Goal: Transaction & Acquisition: Book appointment/travel/reservation

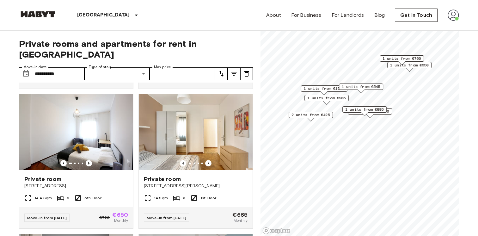
scroll to position [275, 0]
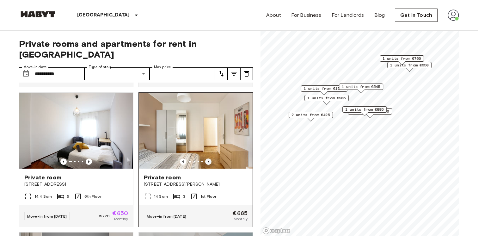
click at [209, 159] on icon "Previous image" at bounding box center [208, 162] width 6 height 6
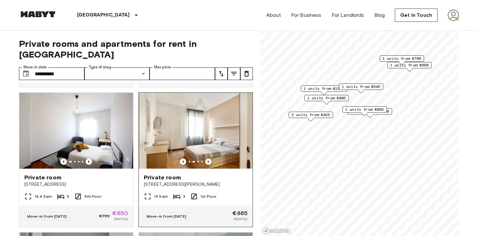
click at [209, 159] on icon "Previous image" at bounding box center [208, 162] width 6 height 6
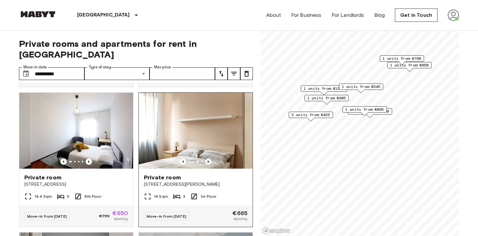
click at [209, 159] on icon "Previous image" at bounding box center [208, 162] width 6 height 6
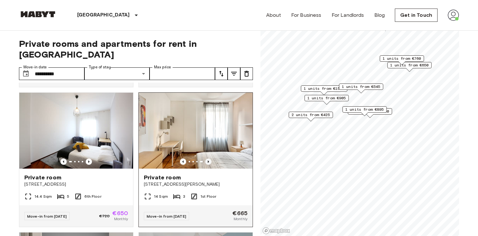
click at [209, 159] on icon "Previous image" at bounding box center [208, 162] width 6 height 6
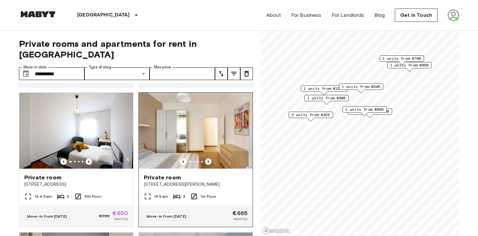
click at [209, 159] on icon "Previous image" at bounding box center [208, 162] width 6 height 6
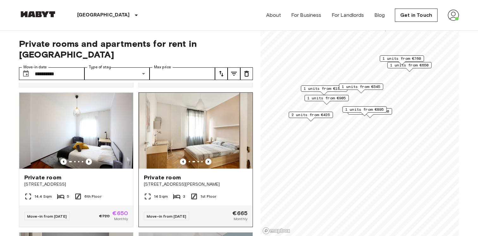
click at [209, 159] on icon "Previous image" at bounding box center [208, 162] width 6 height 6
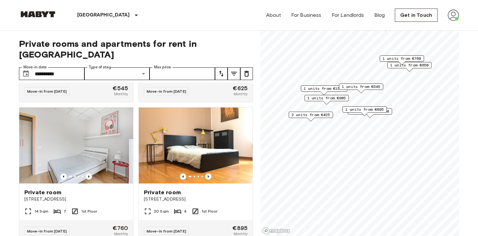
scroll to position [547, 0]
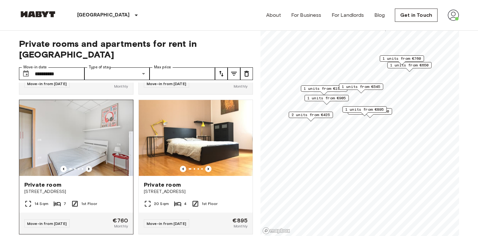
click at [89, 166] on icon "Previous image" at bounding box center [89, 169] width 6 height 6
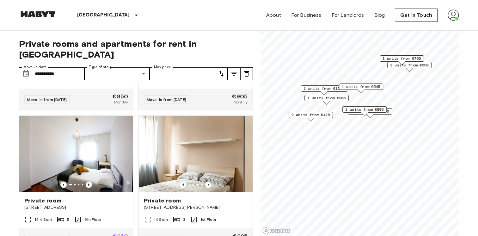
scroll to position [251, 0]
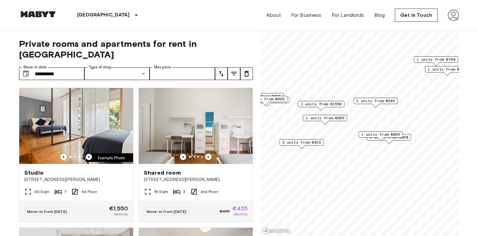
click at [396, 133] on span "1 units from €895" at bounding box center [381, 135] width 39 height 6
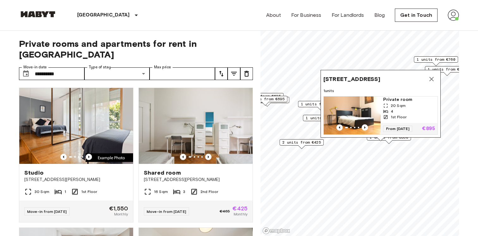
click at [432, 78] on icon "Map marker" at bounding box center [432, 79] width 4 height 4
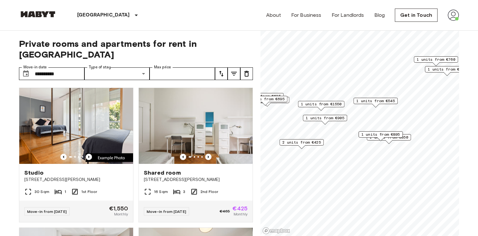
click at [409, 137] on div "1 units from €850" at bounding box center [389, 137] width 44 height 6
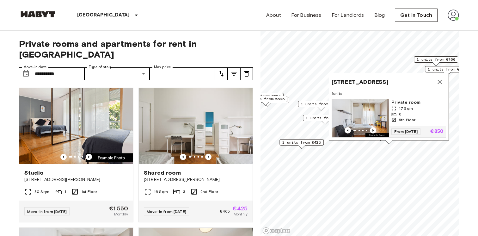
click at [441, 83] on icon "Map marker" at bounding box center [440, 82] width 4 height 4
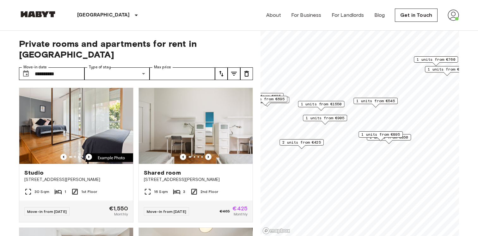
click at [316, 143] on span "2 units from €425" at bounding box center [302, 143] width 39 height 6
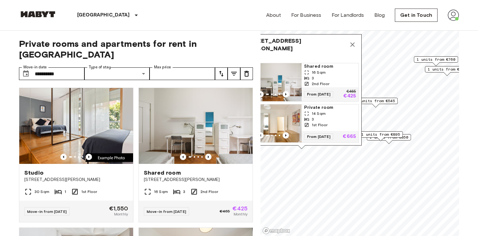
click at [354, 45] on icon "Map marker" at bounding box center [353, 45] width 8 height 8
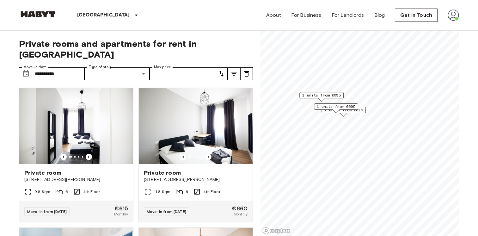
click at [326, 95] on span "1 units from €635" at bounding box center [321, 95] width 39 height 6
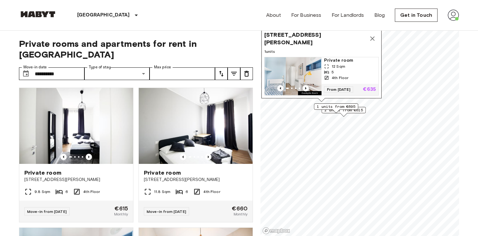
click at [332, 105] on span "1 units from €695" at bounding box center [336, 107] width 39 height 6
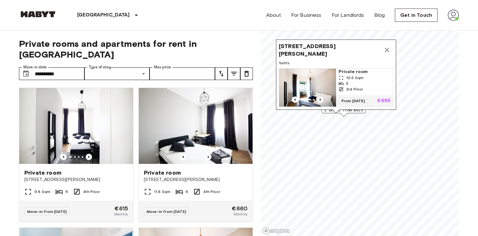
click at [364, 112] on div "[STREET_ADDRESS][PERSON_NAME], IT 1 units Private room 10.5 Sqm 5 3rd Floor Fro…" at bounding box center [336, 77] width 120 height 74
click at [359, 111] on div "[STREET_ADDRESS][PERSON_NAME], IT 1 units Private room 10.5 Sqm 5 3rd Floor Fro…" at bounding box center [336, 77] width 120 height 74
click at [389, 50] on icon "Map marker" at bounding box center [387, 50] width 8 height 8
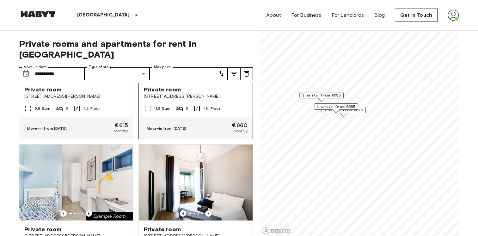
scroll to position [84, 0]
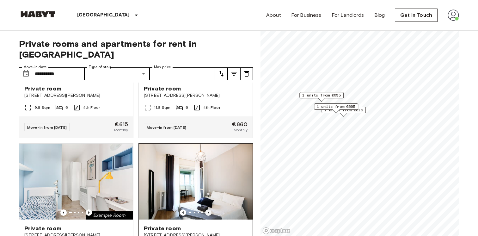
click at [209, 209] on icon "Previous image" at bounding box center [208, 212] width 6 height 6
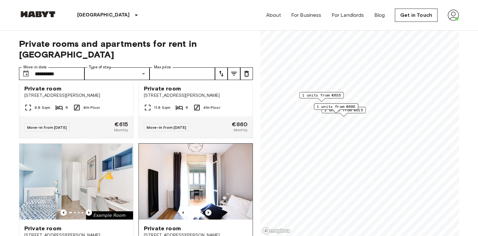
click at [209, 209] on icon "Previous image" at bounding box center [208, 212] width 6 height 6
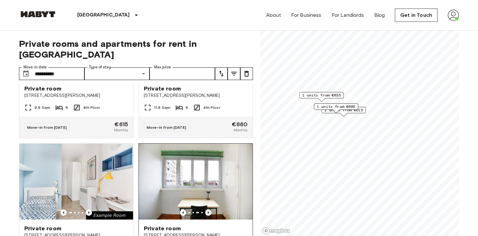
click at [209, 209] on icon "Previous image" at bounding box center [208, 212] width 6 height 6
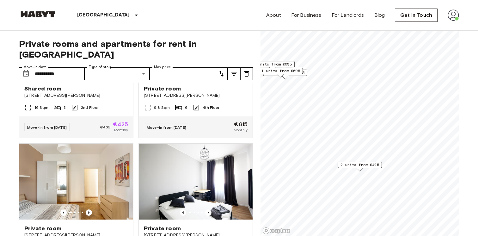
scroll to position [224, 0]
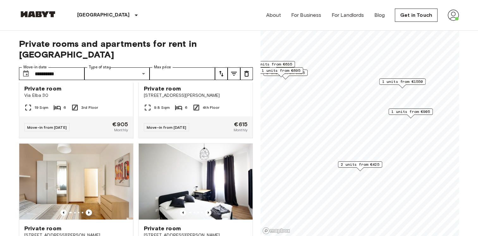
click at [404, 112] on span "1 units from €905" at bounding box center [411, 112] width 39 height 6
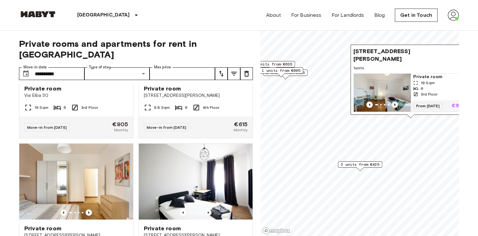
click at [394, 103] on icon "Previous image" at bounding box center [395, 105] width 6 height 6
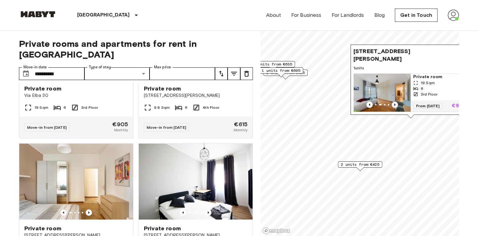
click at [394, 103] on icon "Previous image" at bounding box center [395, 105] width 6 height 6
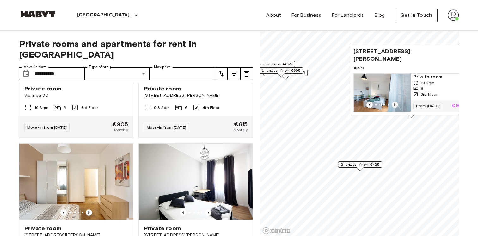
click at [394, 103] on icon "Previous image" at bounding box center [395, 105] width 6 height 6
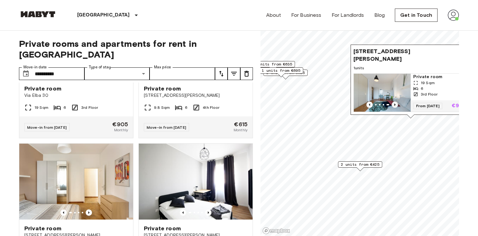
click at [394, 103] on icon "Previous image" at bounding box center [395, 105] width 6 height 6
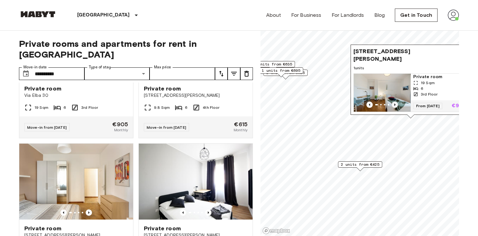
click at [394, 103] on icon "Previous image" at bounding box center [395, 105] width 6 height 6
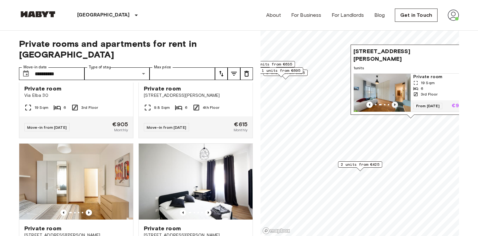
click at [394, 103] on icon "Previous image" at bounding box center [395, 105] width 6 height 6
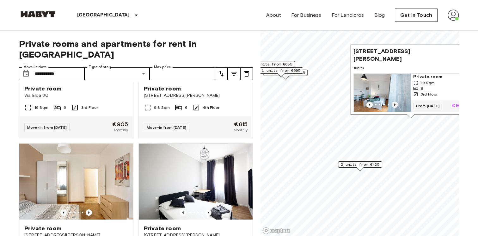
click at [394, 103] on icon "Previous image" at bounding box center [395, 105] width 6 height 6
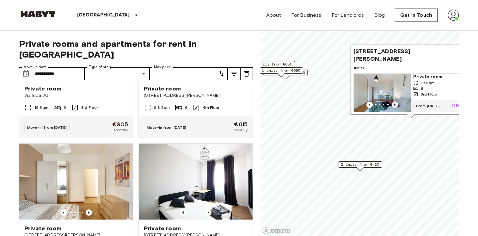
click at [394, 103] on icon "Previous image" at bounding box center [395, 105] width 6 height 6
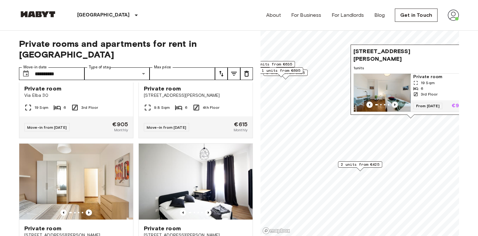
click at [394, 103] on icon "Previous image" at bounding box center [395, 105] width 6 height 6
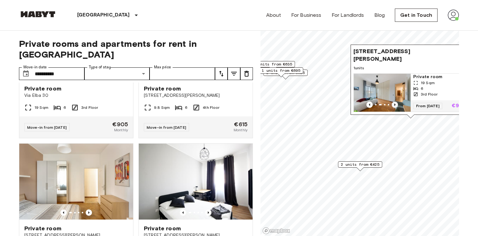
click at [394, 103] on icon "Previous image" at bounding box center [395, 105] width 6 height 6
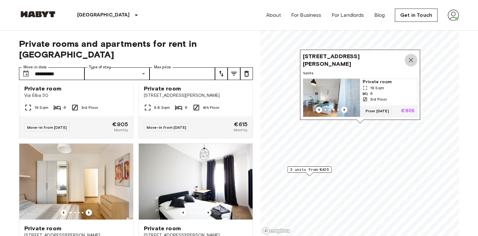
click at [411, 59] on icon "Map marker" at bounding box center [411, 60] width 8 height 8
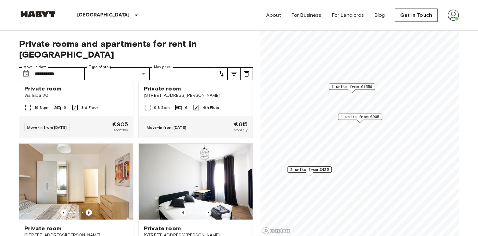
click at [362, 86] on span "1 units from €1550" at bounding box center [352, 87] width 41 height 6
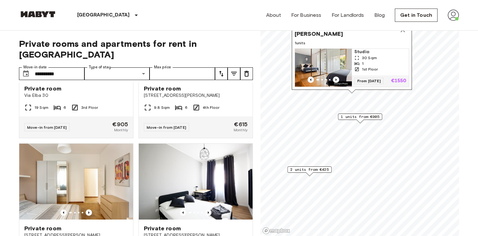
click at [404, 33] on icon "Map marker" at bounding box center [403, 30] width 8 height 8
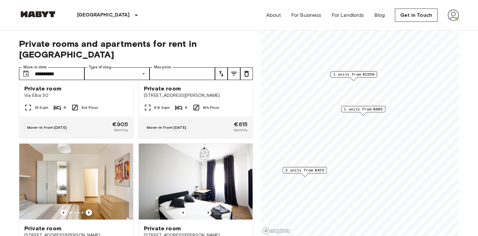
scroll to position [128, 0]
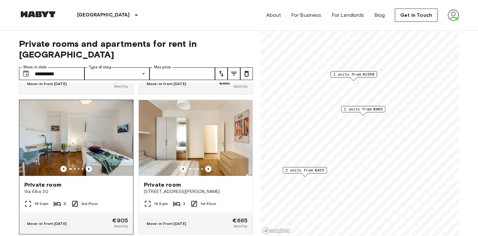
click at [89, 166] on icon "Previous image" at bounding box center [89, 169] width 6 height 6
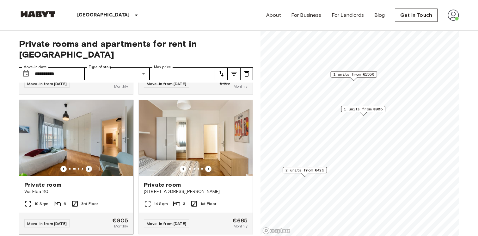
click at [89, 166] on icon "Previous image" at bounding box center [89, 169] width 6 height 6
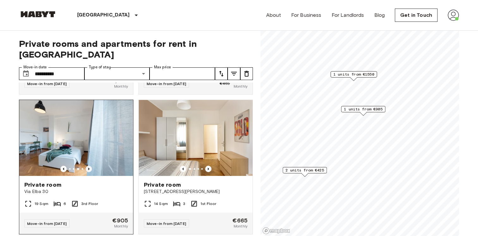
click at [89, 166] on icon "Previous image" at bounding box center [89, 169] width 6 height 6
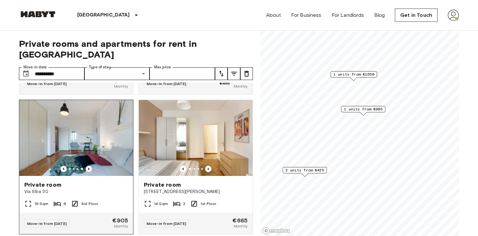
click at [89, 166] on icon "Previous image" at bounding box center [89, 169] width 6 height 6
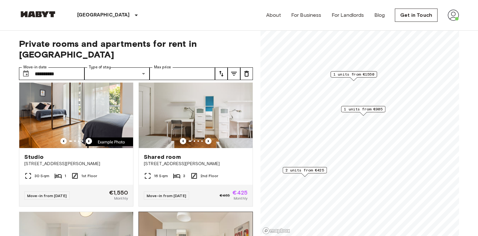
scroll to position [0, 0]
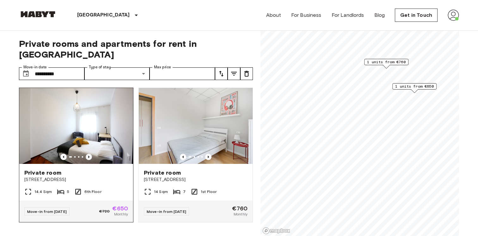
click at [89, 154] on icon "Previous image" at bounding box center [89, 157] width 6 height 6
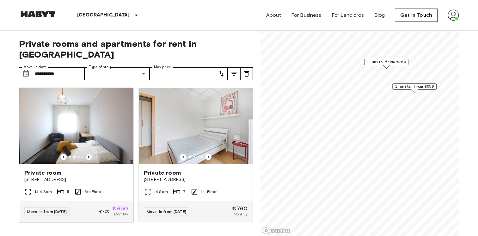
click at [89, 154] on icon "Previous image" at bounding box center [89, 157] width 6 height 6
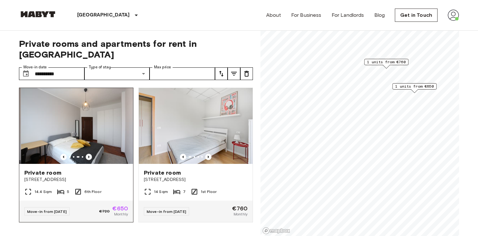
click at [89, 154] on icon "Previous image" at bounding box center [89, 157] width 6 height 6
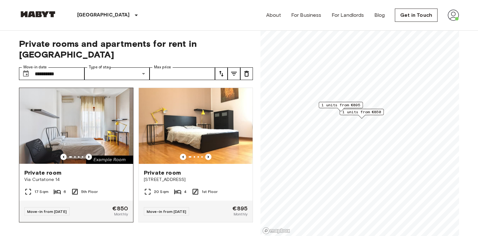
click at [88, 154] on icon "Previous image" at bounding box center [89, 157] width 6 height 6
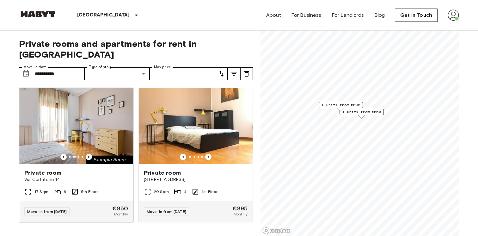
click at [88, 154] on icon "Previous image" at bounding box center [89, 157] width 6 height 6
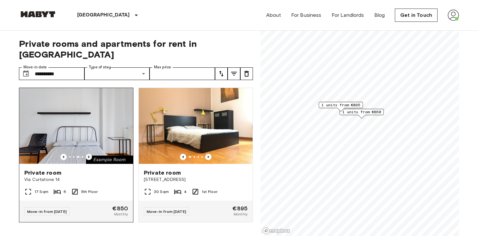
click at [88, 154] on icon "Previous image" at bounding box center [89, 157] width 6 height 6
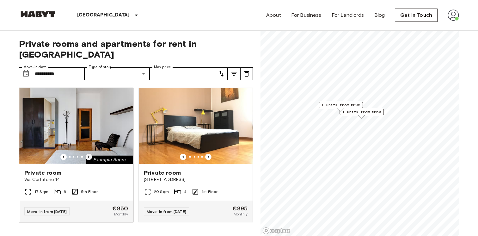
click at [88, 154] on icon "Previous image" at bounding box center [89, 157] width 6 height 6
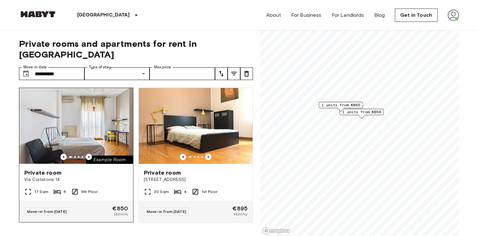
click at [88, 154] on icon "Previous image" at bounding box center [89, 157] width 6 height 6
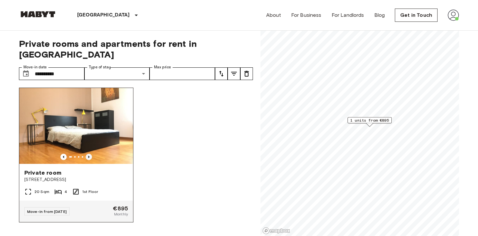
click at [89, 156] on icon "Previous image" at bounding box center [88, 157] width 1 height 3
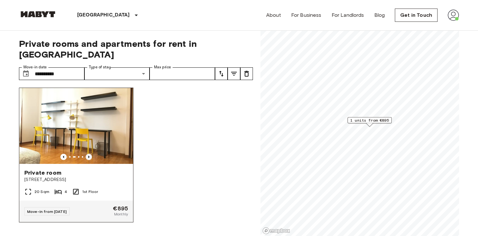
click at [89, 156] on icon "Previous image" at bounding box center [88, 157] width 1 height 3
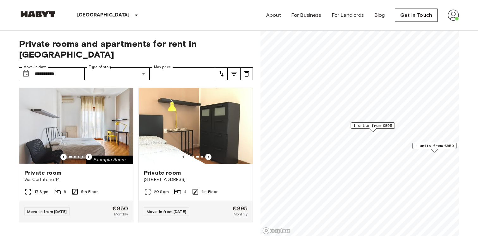
click at [437, 147] on span "1 units from €850" at bounding box center [434, 146] width 39 height 6
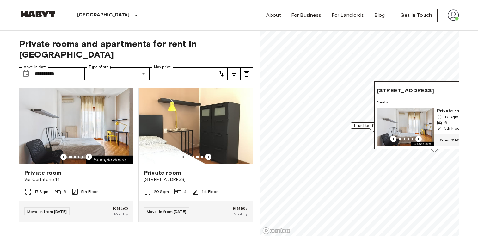
click at [397, 126] on img "Map marker" at bounding box center [406, 127] width 57 height 38
click at [41, 67] on input "**********" at bounding box center [60, 73] width 50 height 13
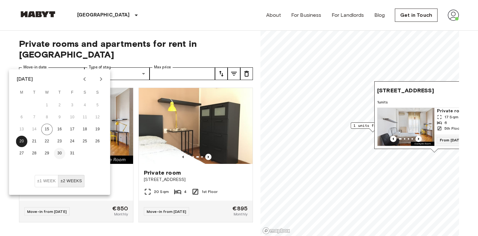
click at [62, 154] on button "30" at bounding box center [59, 153] width 11 height 11
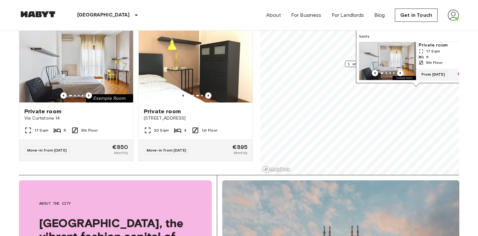
scroll to position [63, 0]
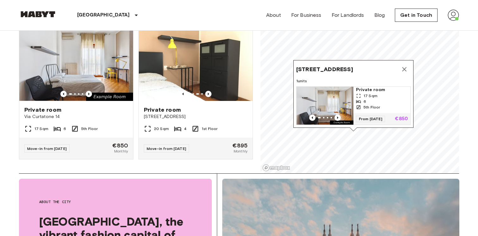
click at [405, 69] on icon "Map marker" at bounding box center [404, 69] width 4 height 4
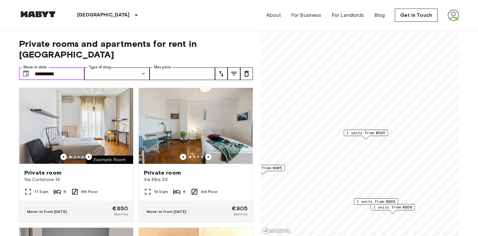
click at [76, 67] on input "**********" at bounding box center [60, 73] width 50 height 13
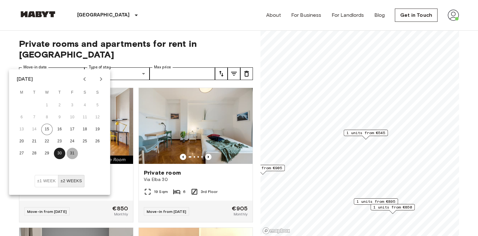
click at [73, 153] on button "31" at bounding box center [72, 153] width 11 height 11
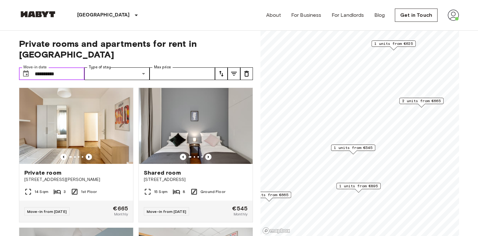
click at [65, 67] on input "**********" at bounding box center [60, 73] width 50 height 13
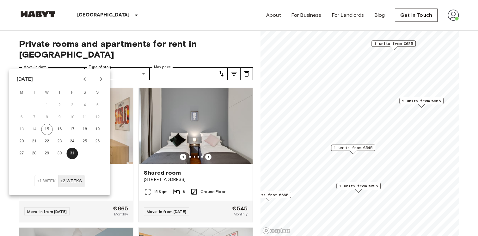
click at [101, 81] on icon "Next month" at bounding box center [101, 79] width 8 height 8
click at [87, 105] on button "1" at bounding box center [84, 105] width 11 height 11
type input "**********"
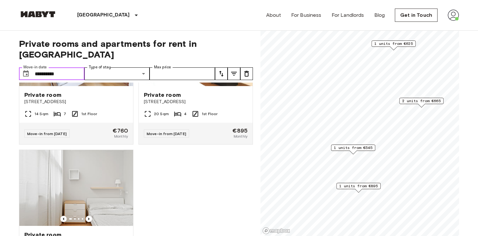
scroll to position [268, 0]
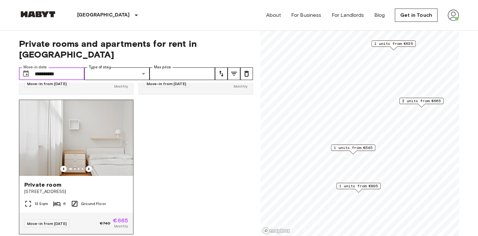
click at [89, 166] on icon "Previous image" at bounding box center [89, 169] width 6 height 6
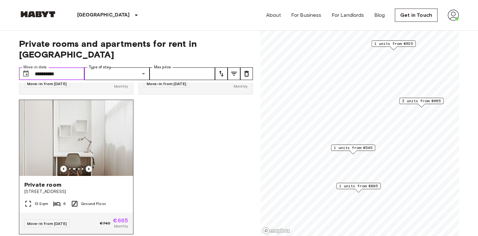
click at [89, 166] on icon "Previous image" at bounding box center [89, 169] width 6 height 6
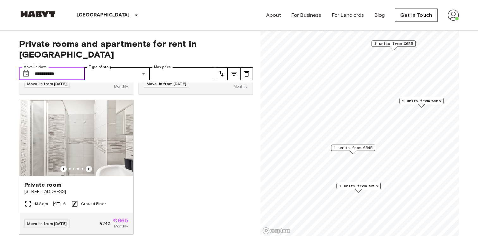
click at [89, 166] on icon "Previous image" at bounding box center [89, 169] width 6 height 6
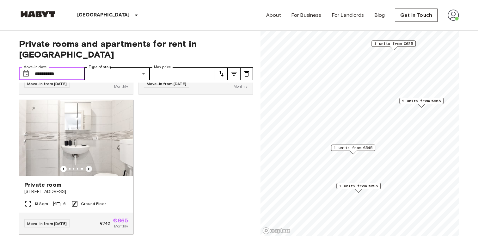
click at [89, 166] on icon "Previous image" at bounding box center [89, 169] width 6 height 6
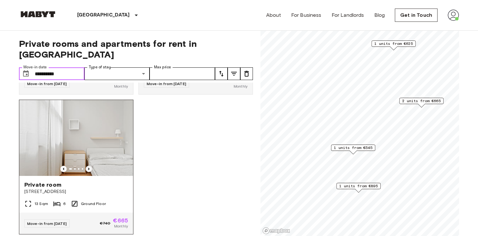
click at [89, 166] on icon "Previous image" at bounding box center [89, 169] width 6 height 6
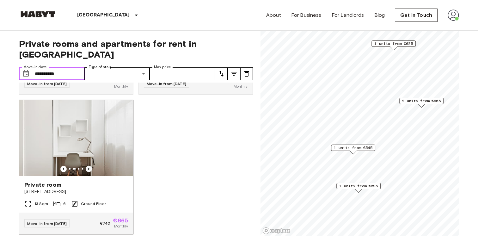
click at [89, 166] on icon "Previous image" at bounding box center [89, 169] width 6 height 6
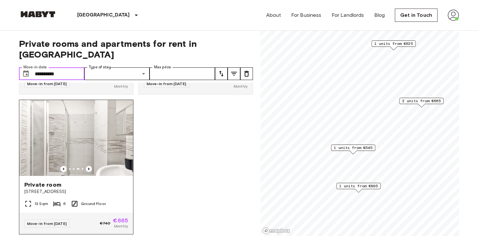
click at [89, 166] on icon "Previous image" at bounding box center [89, 169] width 6 height 6
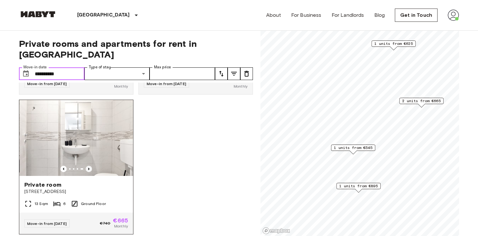
click at [89, 166] on icon "Previous image" at bounding box center [89, 169] width 6 height 6
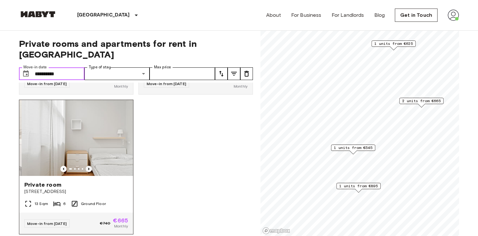
click at [89, 166] on icon "Previous image" at bounding box center [89, 169] width 6 height 6
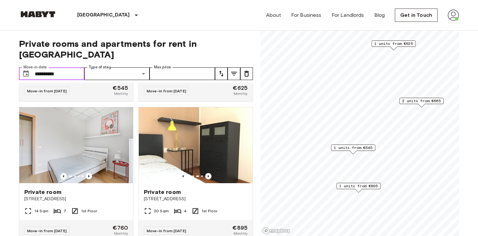
scroll to position [114, 0]
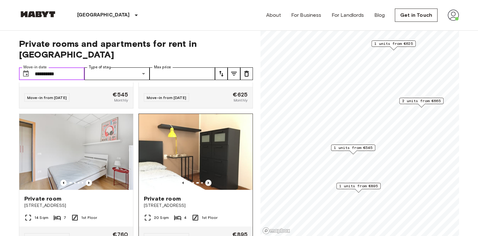
click at [210, 180] on icon "Previous image" at bounding box center [208, 183] width 6 height 6
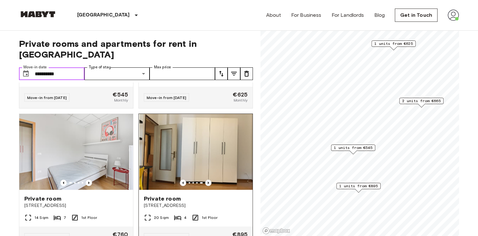
click at [210, 180] on icon "Previous image" at bounding box center [208, 183] width 6 height 6
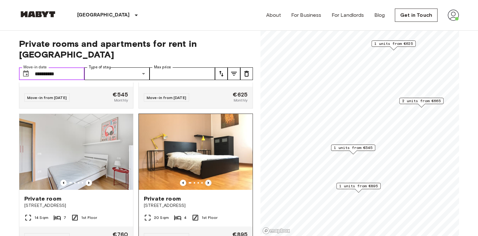
click at [210, 180] on icon "Previous image" at bounding box center [208, 183] width 6 height 6
